Goal: Find specific page/section: Find specific page/section

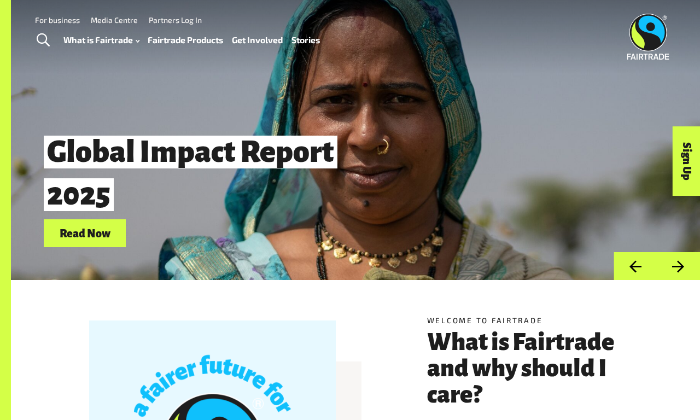
click at [57, 20] on link "For business" at bounding box center [57, 19] width 45 height 9
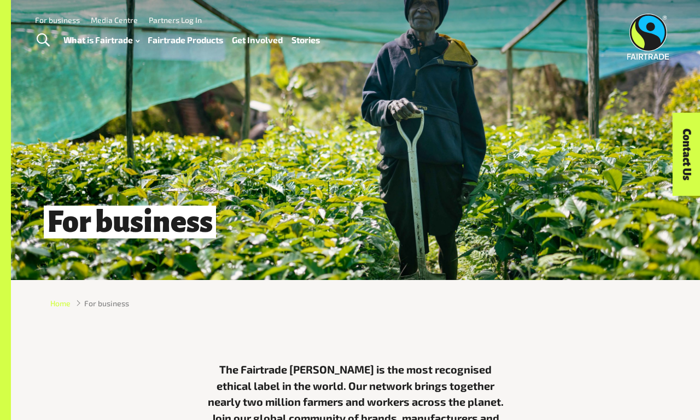
click at [60, 303] on span "Home" at bounding box center [60, 302] width 20 height 11
click at [57, 20] on link "For business" at bounding box center [57, 19] width 45 height 9
